Goal: Information Seeking & Learning: Find specific page/section

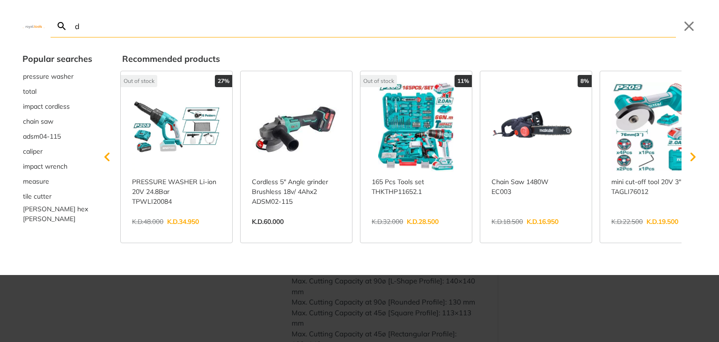
type input "de"
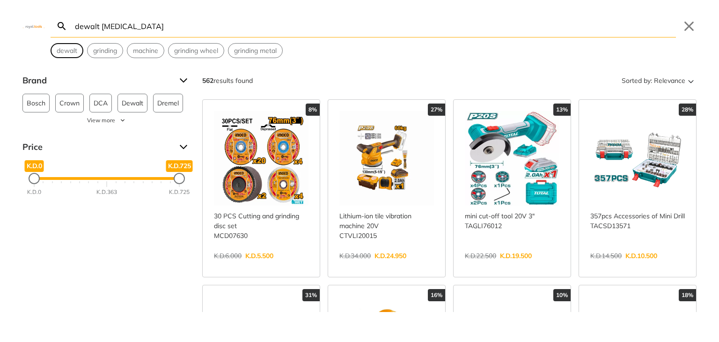
click at [71, 51] on span "dewalt" at bounding box center [67, 51] width 21 height 10
type input "dewalt"
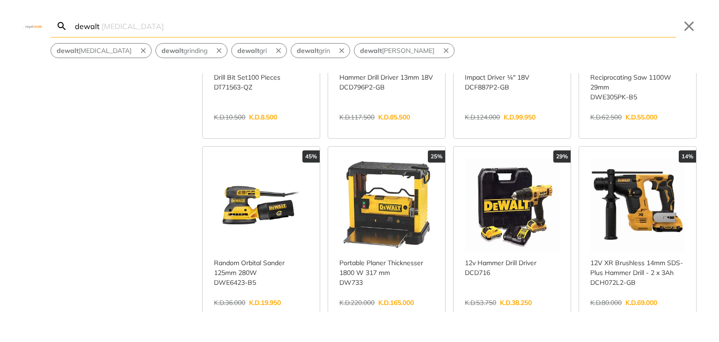
scroll to position [178, 0]
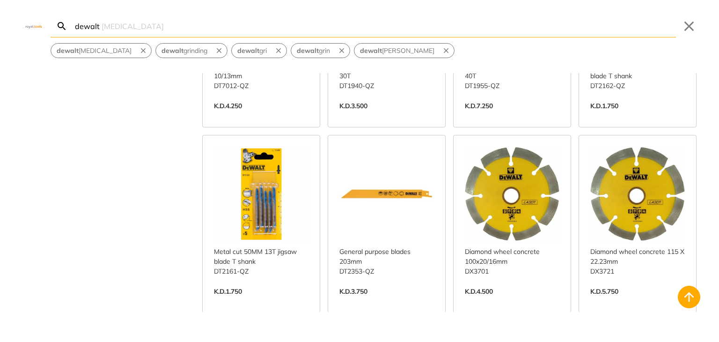
scroll to position [1392, 0]
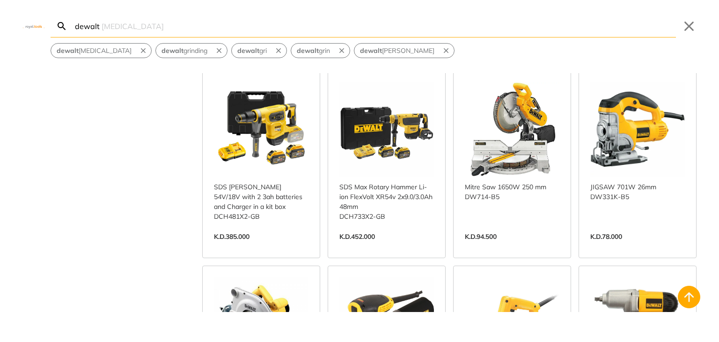
scroll to position [2835, 0]
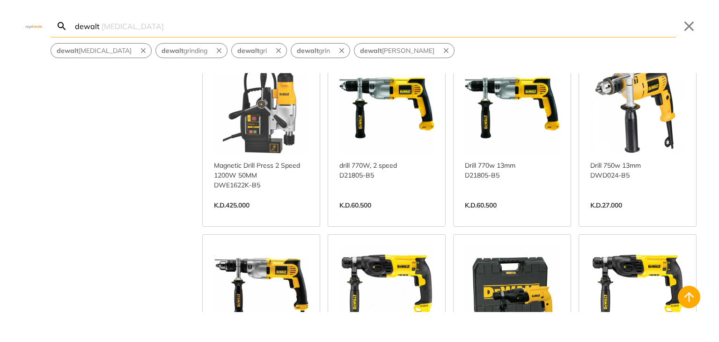
scroll to position [3903, 0]
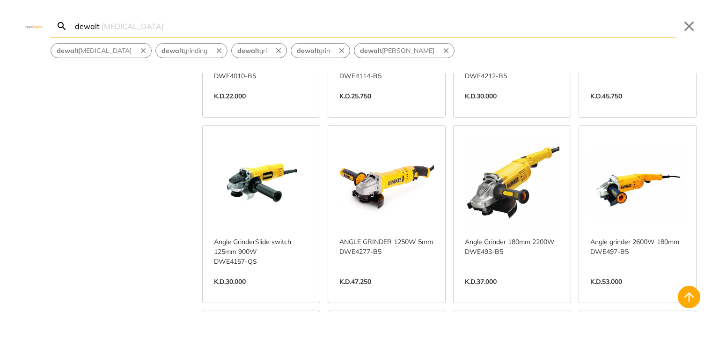
scroll to position [4645, 0]
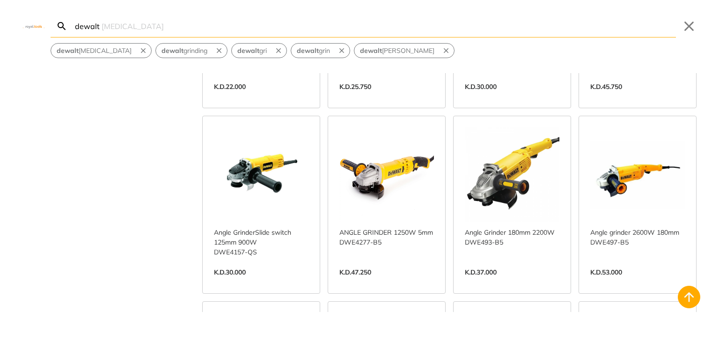
click at [530, 282] on link "View more →" at bounding box center [512, 282] width 95 height 0
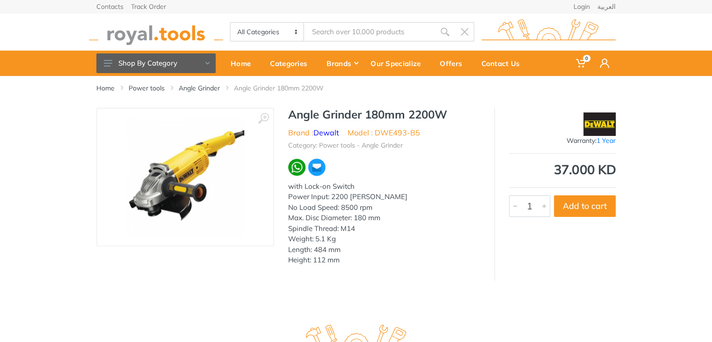
type input "dewalt"
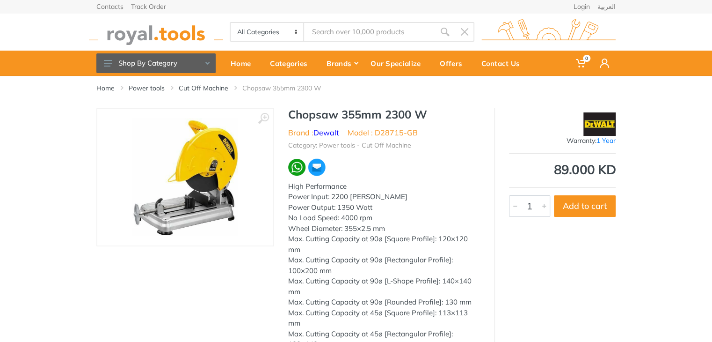
type input "dewalt"
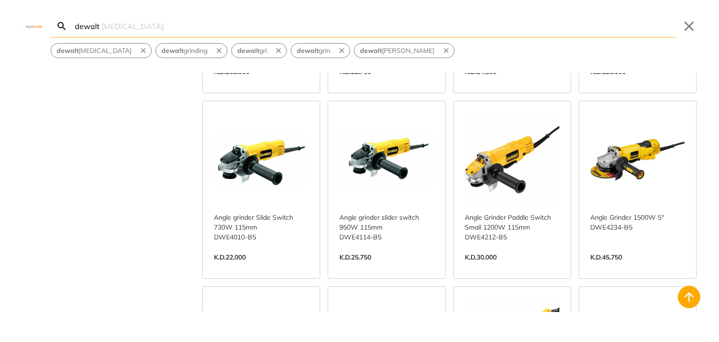
scroll to position [4466, 0]
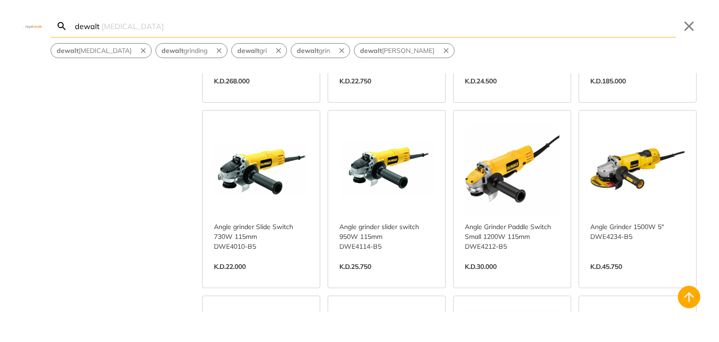
click at [503, 276] on link "View more →" at bounding box center [512, 276] width 95 height 0
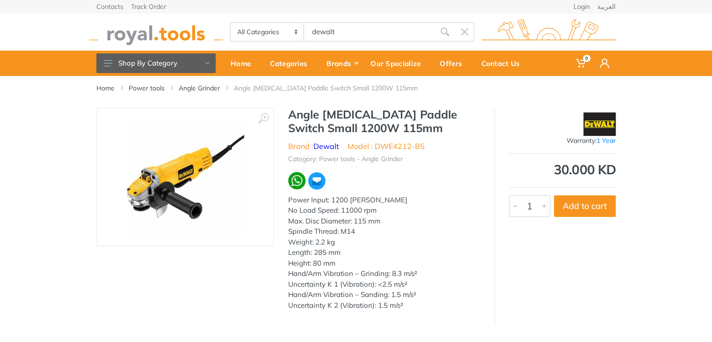
click at [406, 130] on h1 "Angle Grinder Paddle Switch Small 1200W 115mm" at bounding box center [384, 121] width 192 height 27
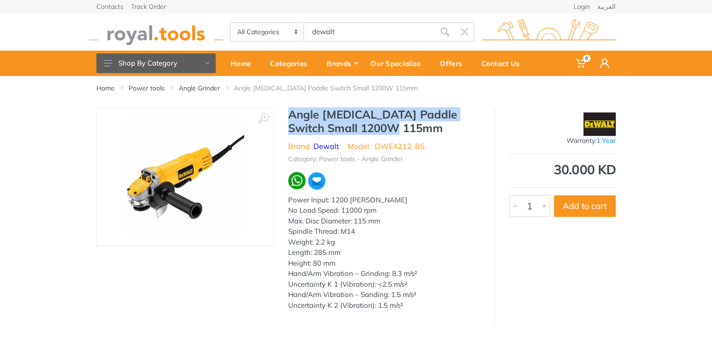
drag, startPoint x: 406, startPoint y: 130, endPoint x: 291, endPoint y: 117, distance: 115.4
click at [291, 117] on h1 "Angle Grinder Paddle Switch Small 1200W 115mm" at bounding box center [384, 121] width 192 height 27
copy h1 "Angle Grinder Paddle Switch Small 1200W 115mm"
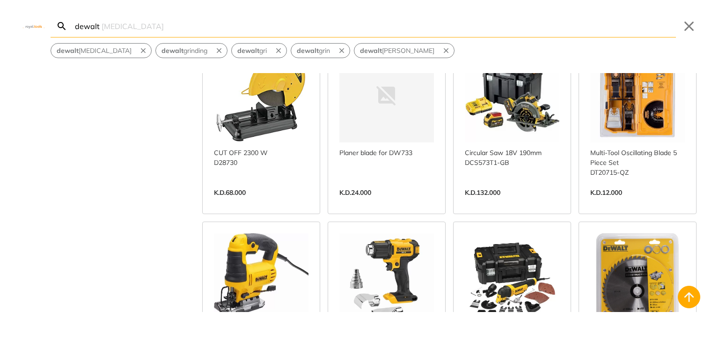
scroll to position [5327, 0]
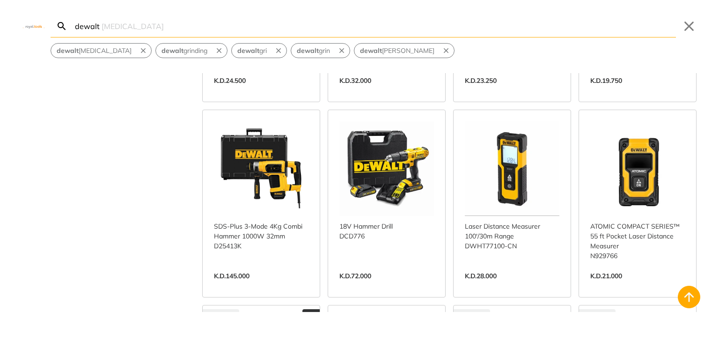
scroll to position [5826, 0]
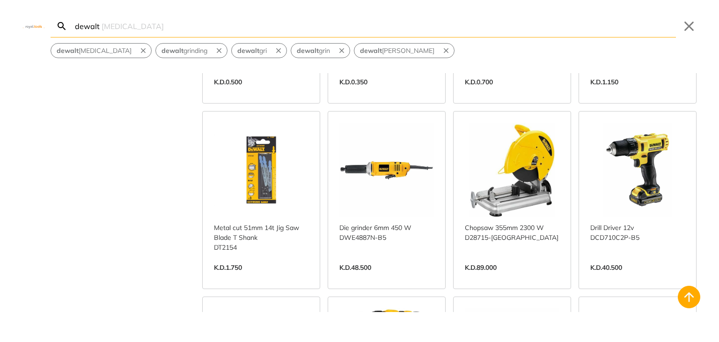
scroll to position [2233, 0]
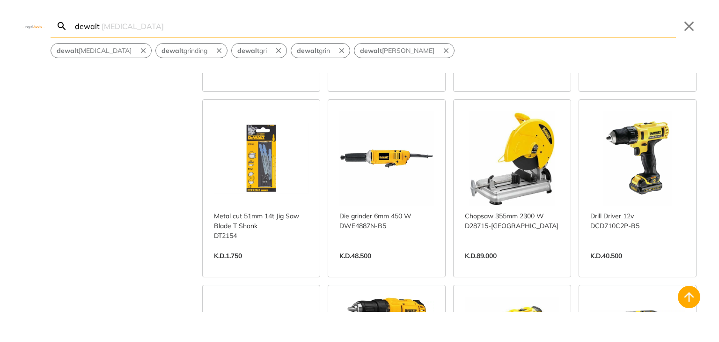
click at [404, 265] on link "View more →" at bounding box center [386, 265] width 95 height 0
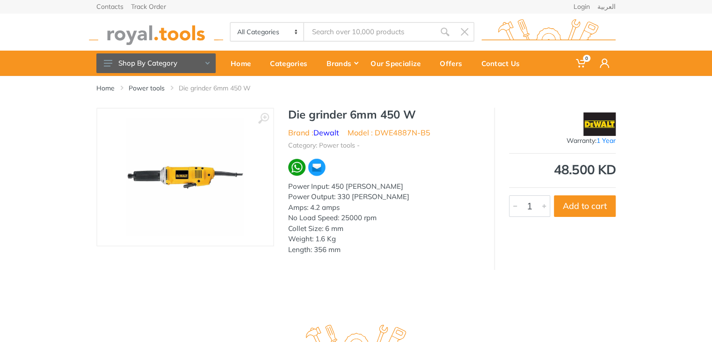
type input "dewalt"
drag, startPoint x: 291, startPoint y: 113, endPoint x: 415, endPoint y: 113, distance: 124.9
click at [415, 113] on h1 "Die grinder 6mm 450 W" at bounding box center [384, 115] width 192 height 14
copy h1 "Die grinder 6mm 450 W"
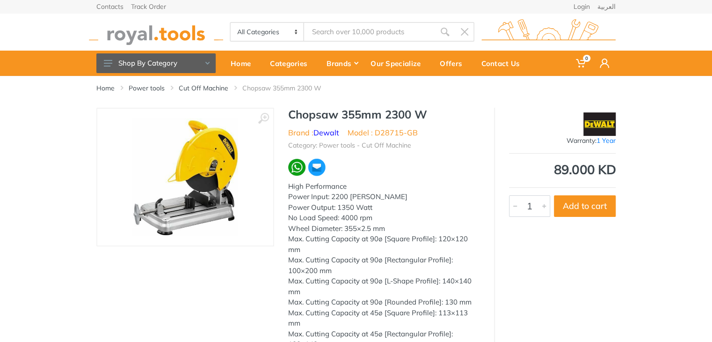
type input "dewalt"
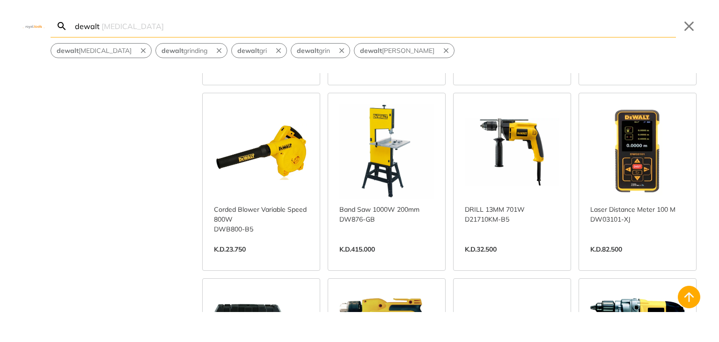
scroll to position [3338, 0]
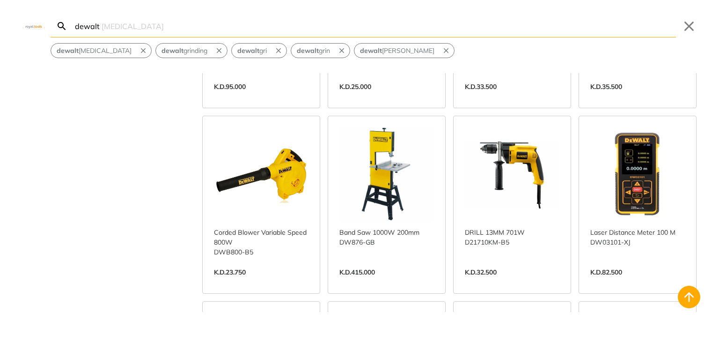
click at [535, 282] on link "View more →" at bounding box center [512, 282] width 95 height 0
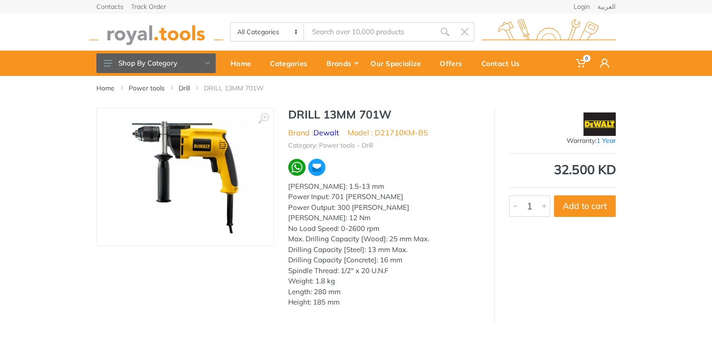
type input "dewalt"
drag, startPoint x: 288, startPoint y: 115, endPoint x: 390, endPoint y: 115, distance: 102.0
click at [390, 115] on h1 "DRILL 13MM 701W" at bounding box center [384, 115] width 192 height 14
copy h1 "DRILL 13MM 701W"
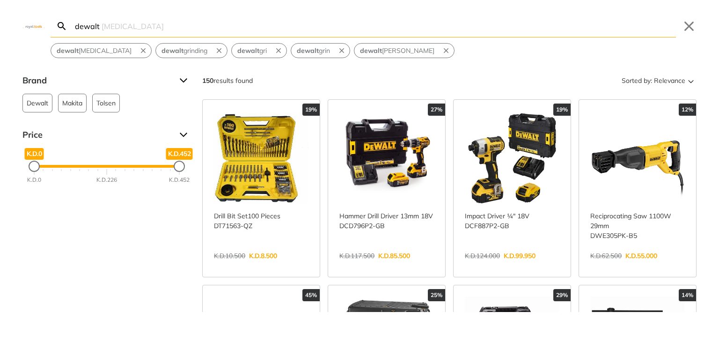
click at [255, 25] on input "dewalt" at bounding box center [374, 26] width 603 height 22
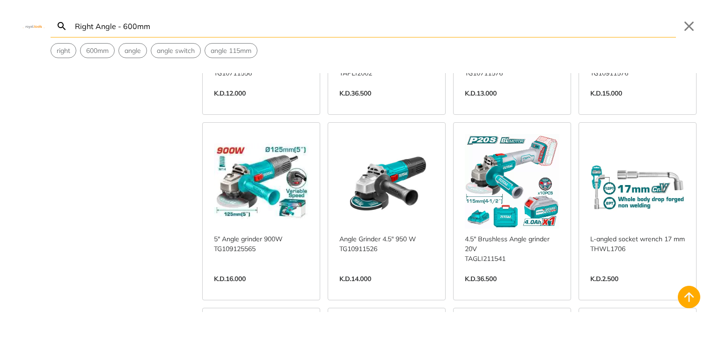
scroll to position [1929, 0]
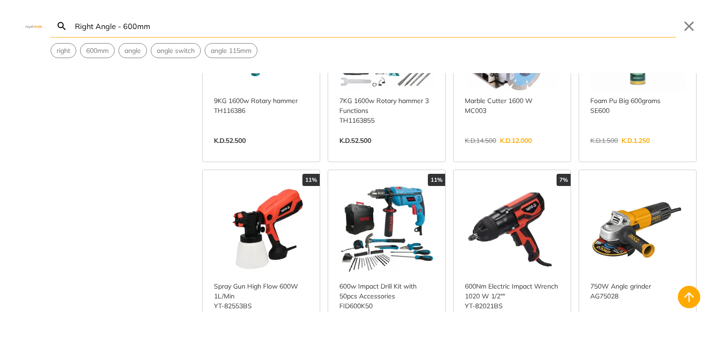
click at [204, 22] on input "Right Angle - 600mm" at bounding box center [374, 26] width 603 height 22
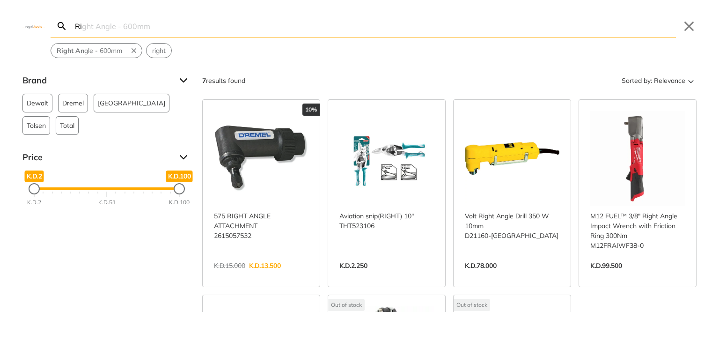
type input "R"
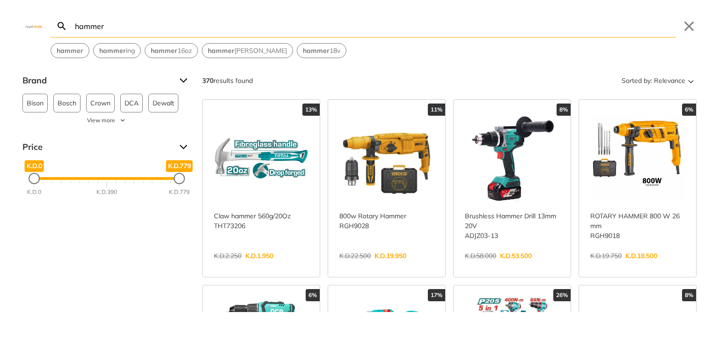
type input "hammer"
